Goal: Find specific page/section: Find specific page/section

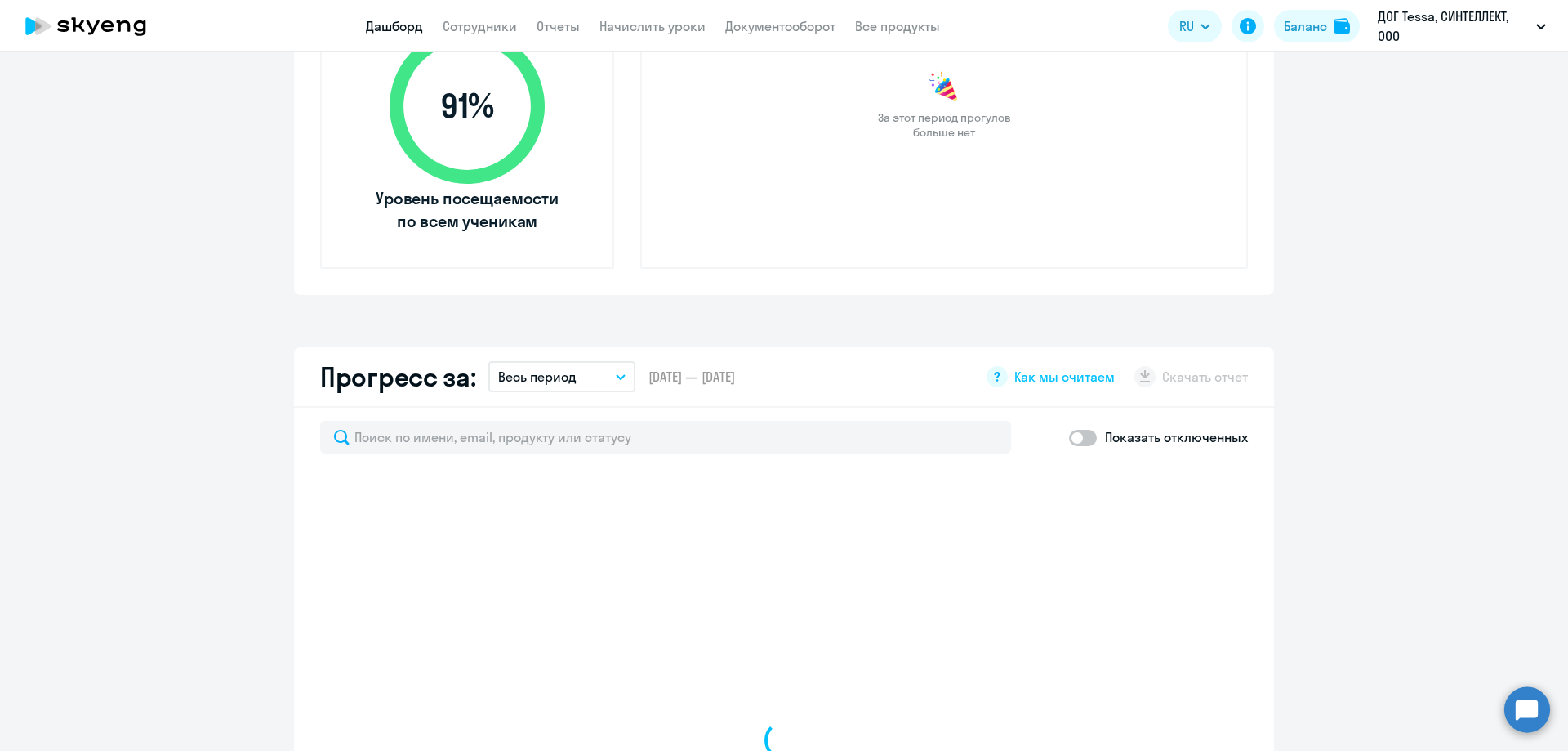
scroll to position [653, 0]
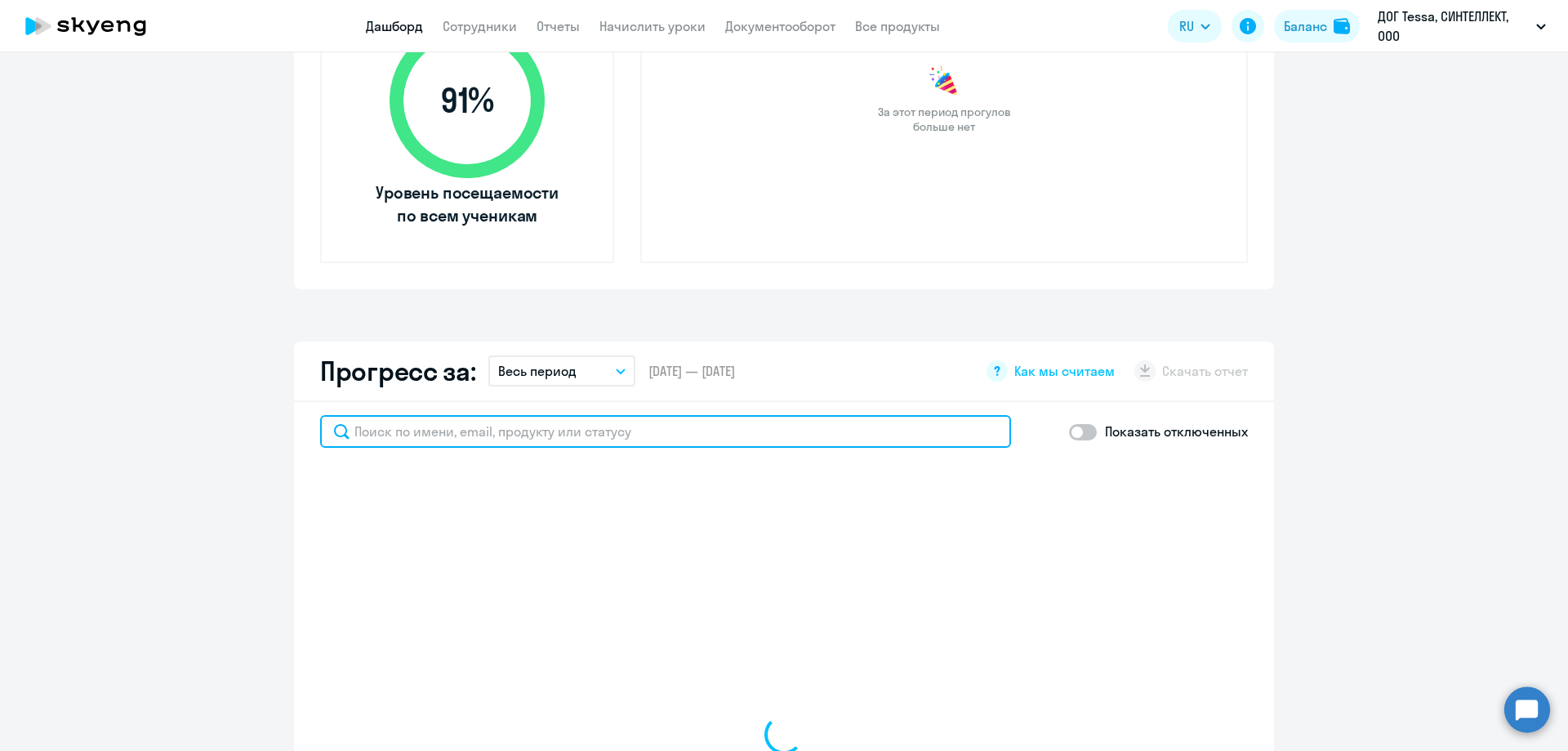
click at [619, 431] on input "text" at bounding box center [666, 432] width 691 height 33
paste input "[PERSON_NAME]"
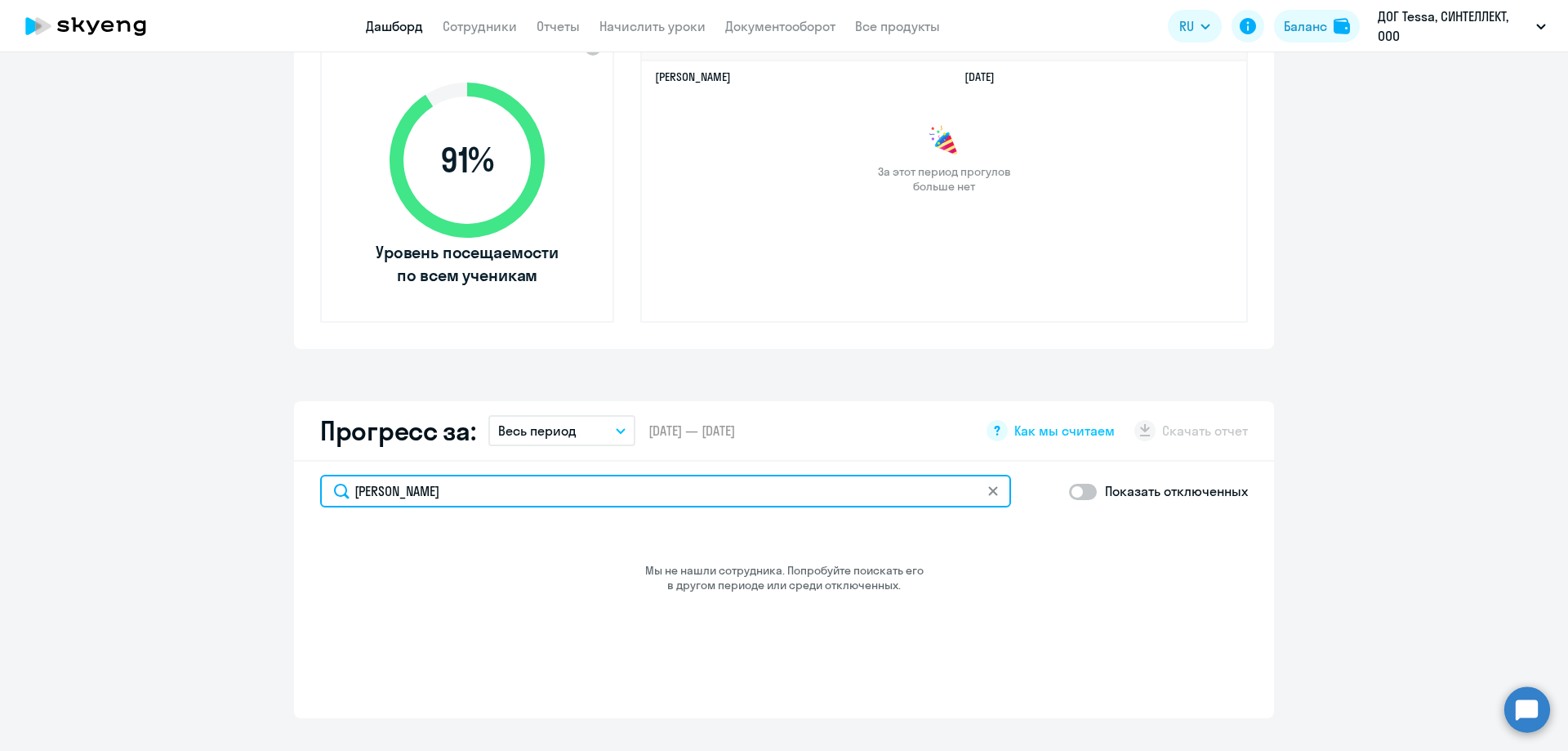
scroll to position [594, 0]
type input "[PERSON_NAME]"
click at [469, 31] on link "Сотрудники" at bounding box center [480, 26] width 74 height 17
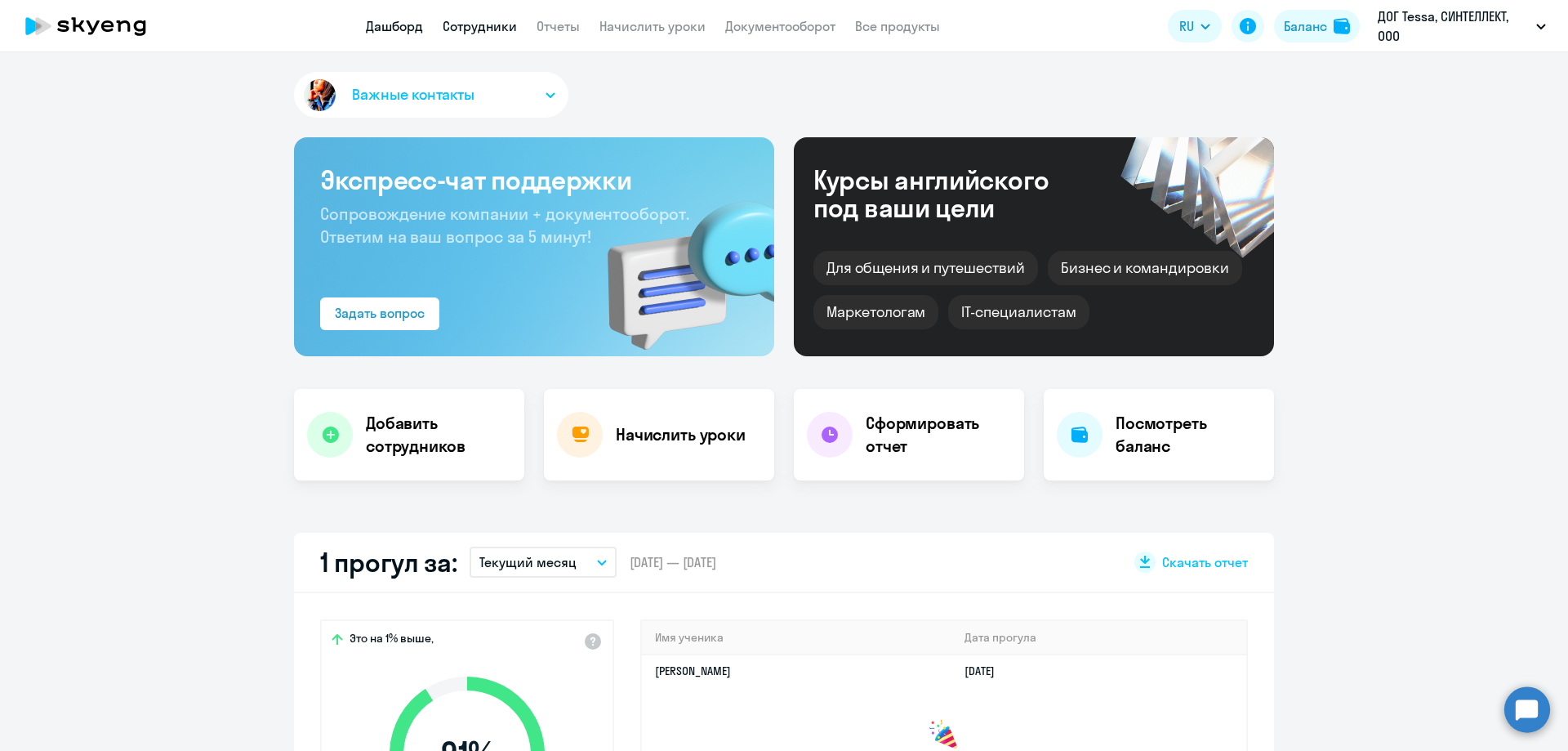
select select "30"
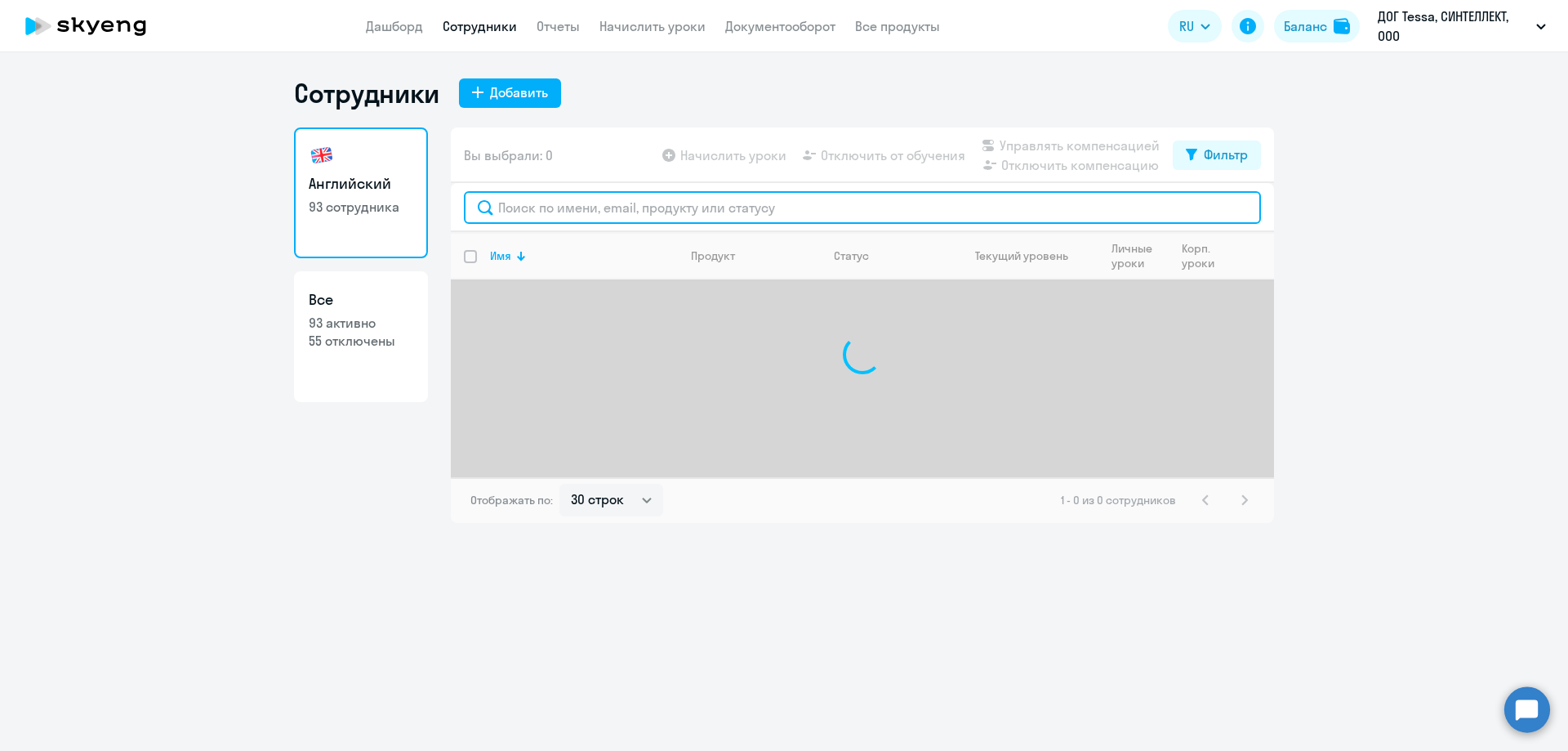
drag, startPoint x: 571, startPoint y: 212, endPoint x: 763, endPoint y: 192, distance: 193.0
click at [571, 212] on input "text" at bounding box center [863, 208] width 797 height 33
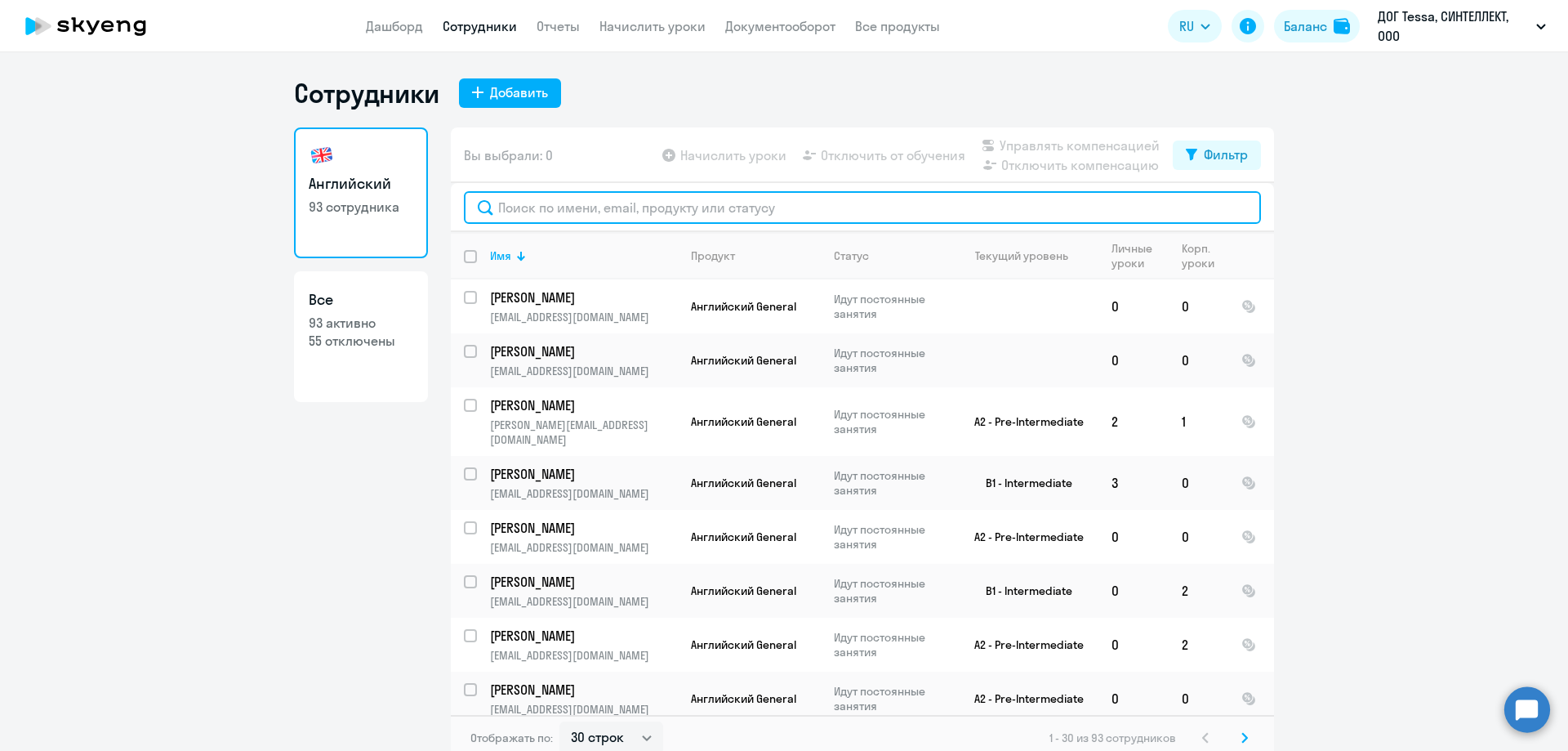
paste input "[PERSON_NAME]"
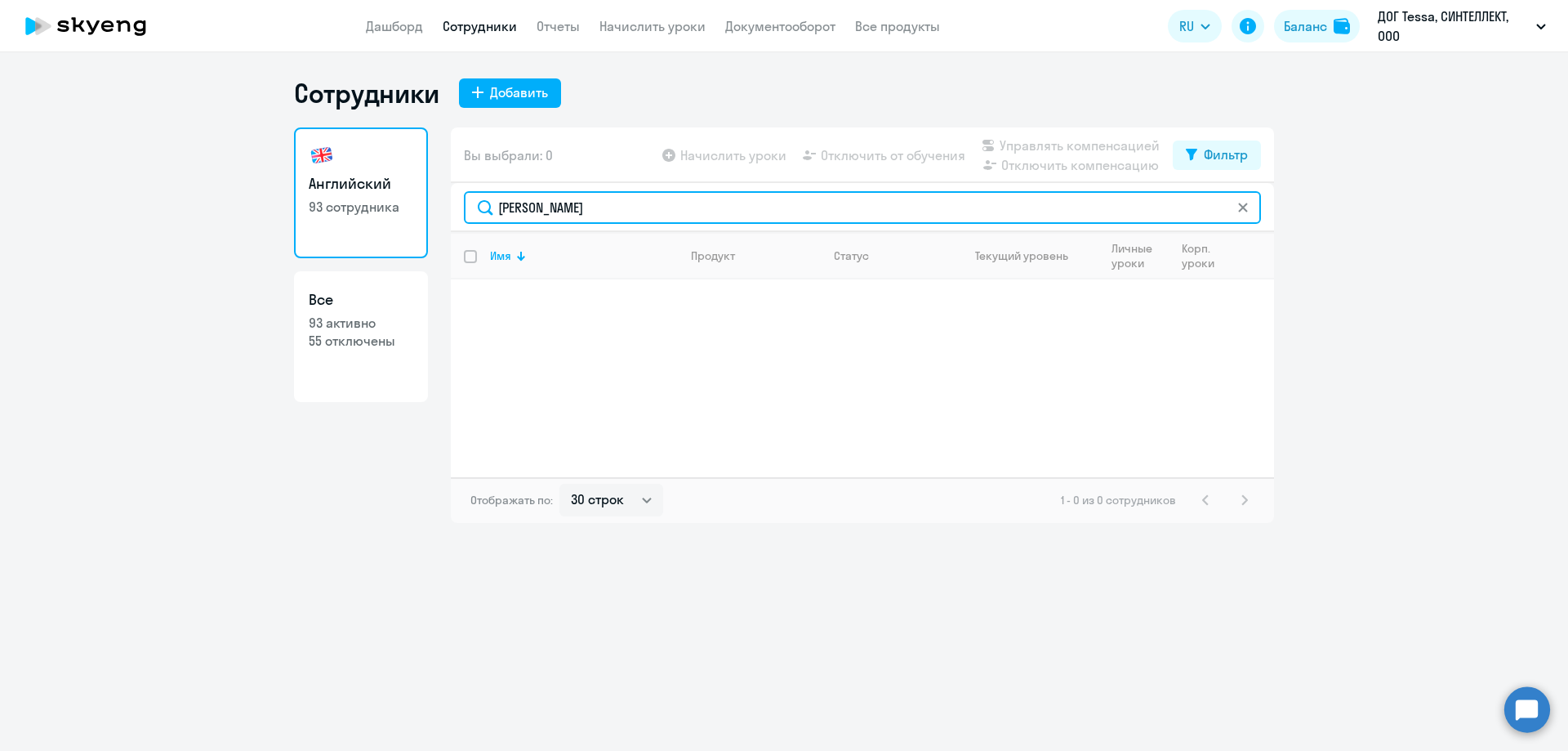
drag, startPoint x: 558, startPoint y: 203, endPoint x: 861, endPoint y: 206, distance: 303.0
click at [861, 206] on input "[PERSON_NAME]" at bounding box center [863, 208] width 797 height 33
type input "[PERSON_NAME]"
